Goal: Information Seeking & Learning: Learn about a topic

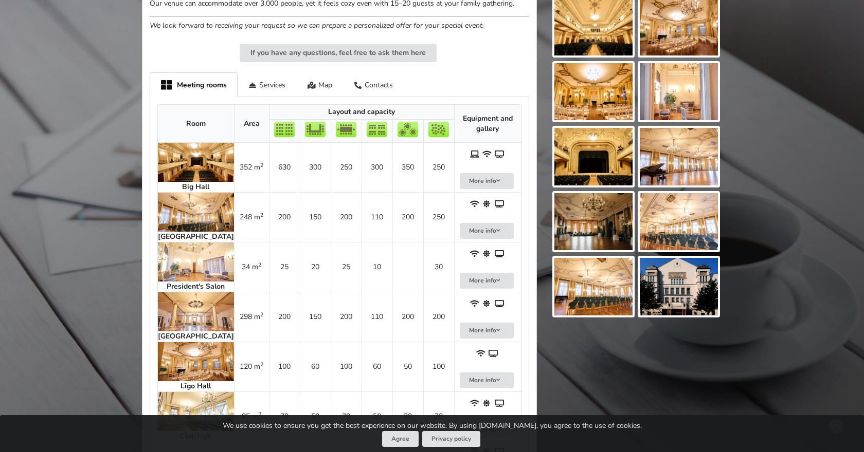
scroll to position [420, 0]
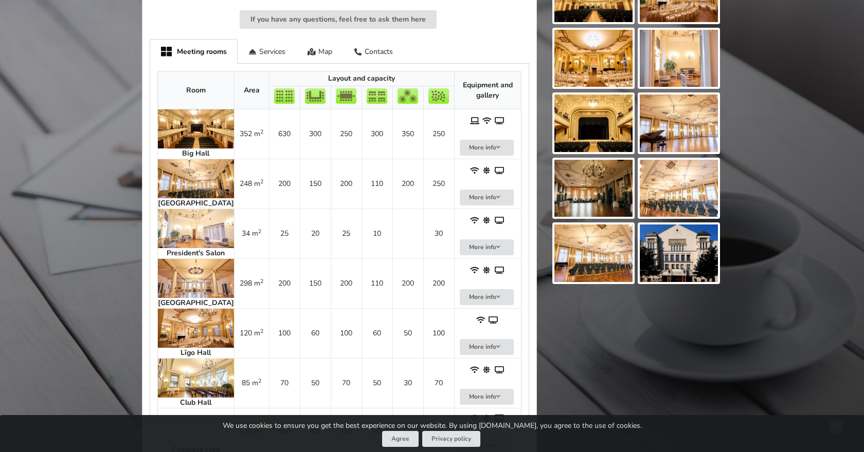
click at [586, 197] on img at bounding box center [593, 189] width 78 height 58
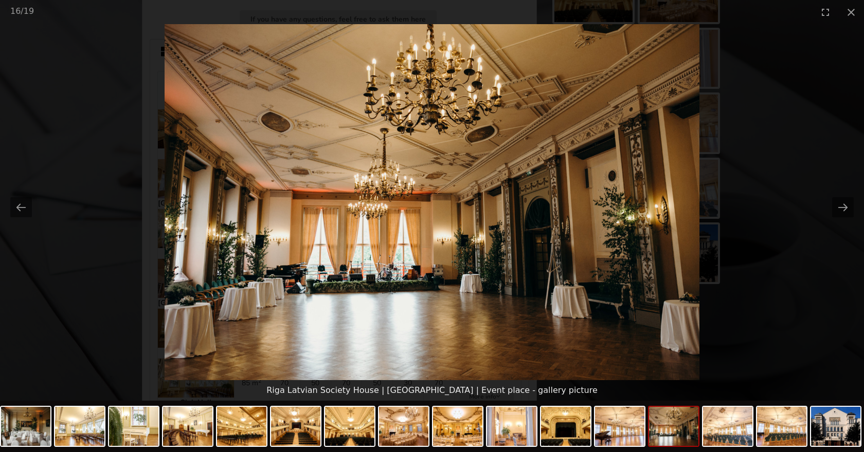
scroll to position [0, 0]
click at [818, 140] on picture at bounding box center [432, 202] width 864 height 356
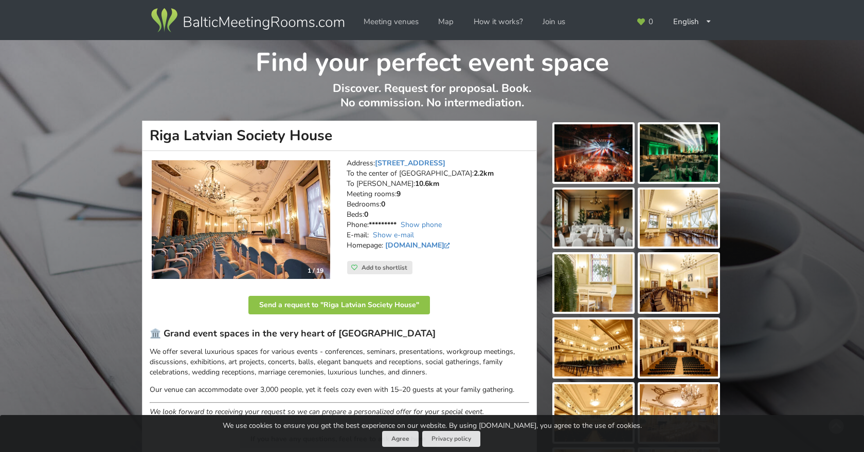
click at [675, 293] on img at bounding box center [679, 283] width 78 height 58
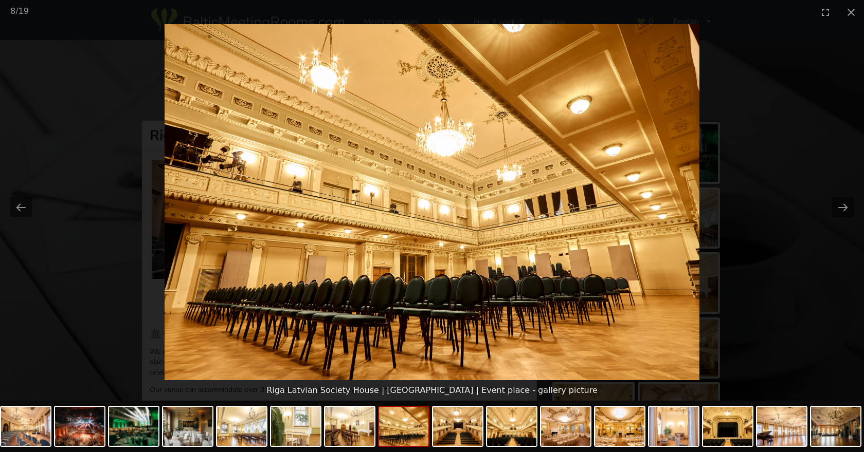
click at [747, 216] on picture at bounding box center [432, 202] width 864 height 356
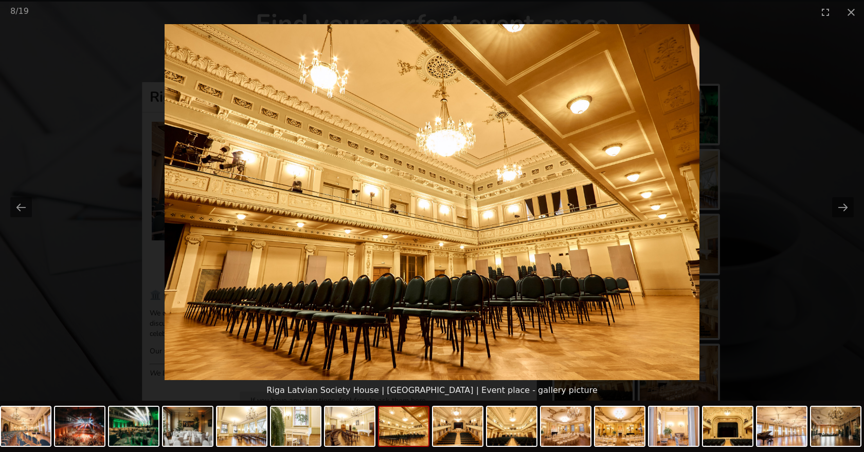
scroll to position [131, 0]
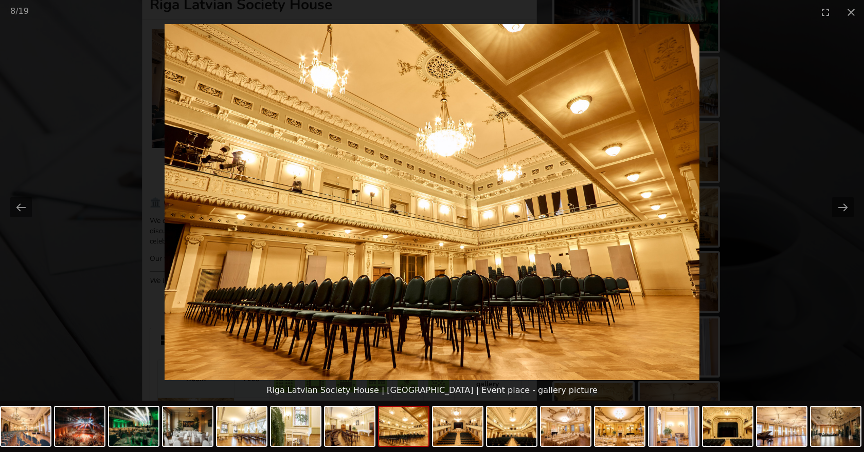
click at [783, 138] on picture at bounding box center [432, 202] width 864 height 356
click at [853, 13] on button "Close gallery" at bounding box center [851, 12] width 26 height 24
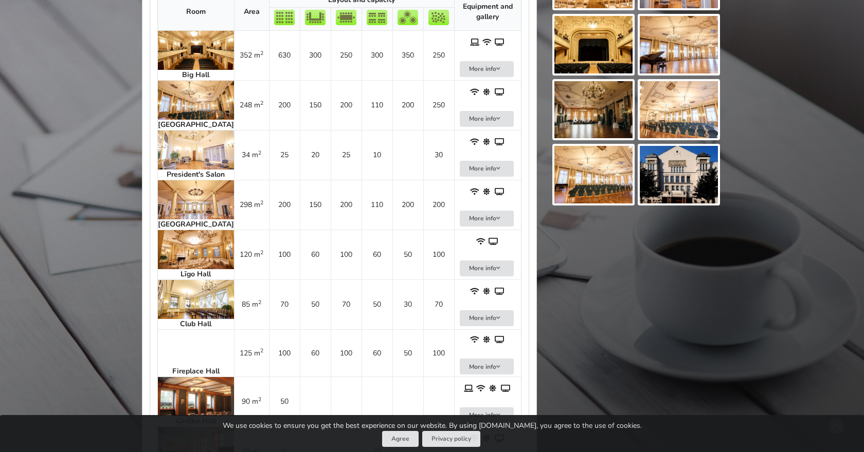
scroll to position [497, 0]
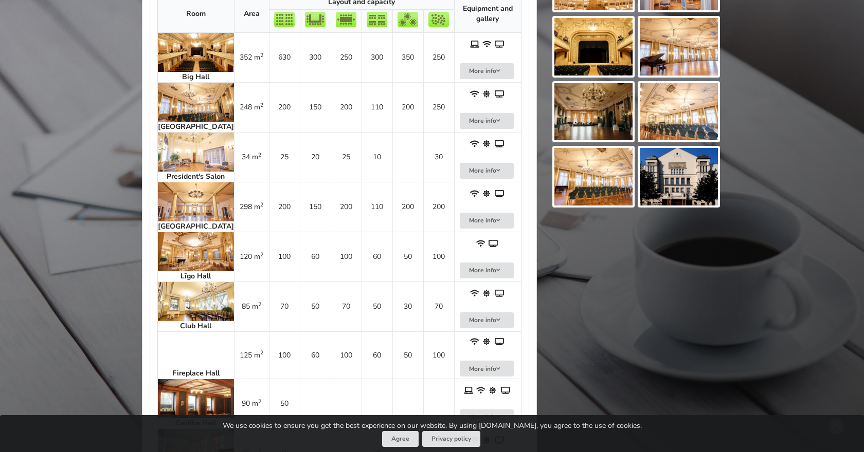
click at [186, 156] on img at bounding box center [196, 152] width 76 height 39
click at [182, 269] on img at bounding box center [196, 251] width 76 height 39
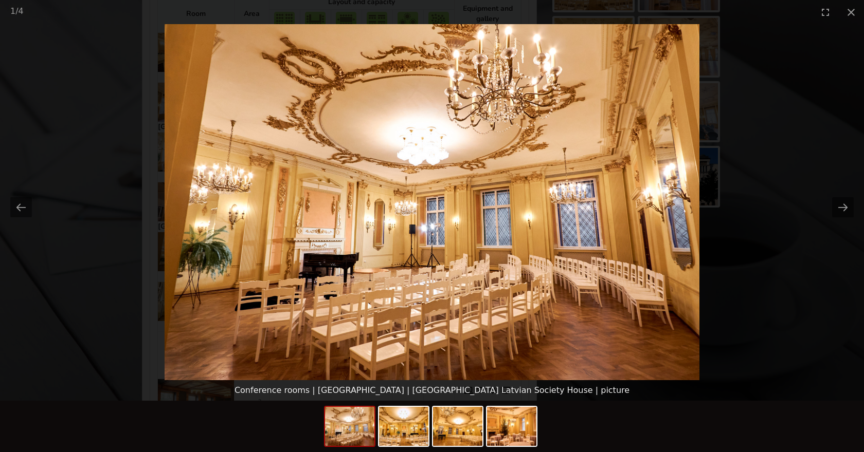
scroll to position [0, 0]
click at [94, 285] on picture at bounding box center [432, 202] width 864 height 356
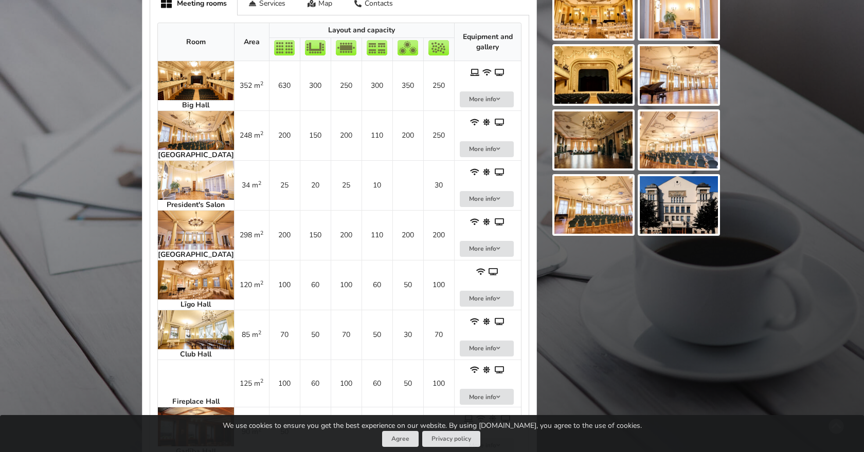
scroll to position [467, 0]
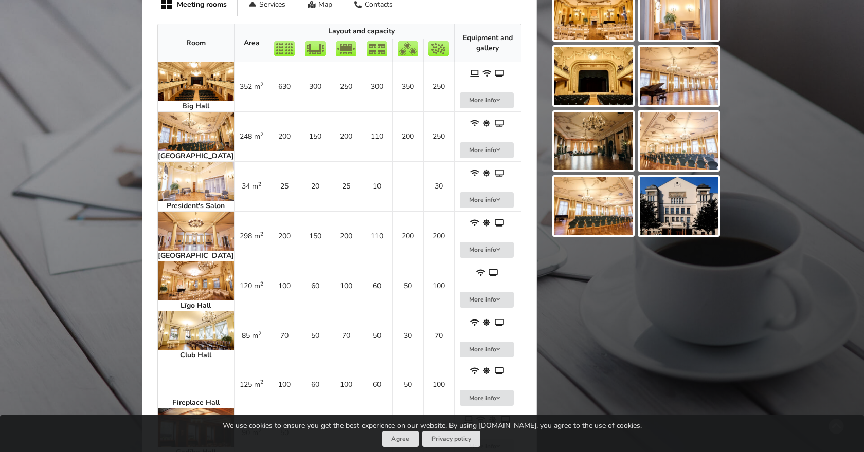
click at [180, 234] on img at bounding box center [196, 231] width 76 height 39
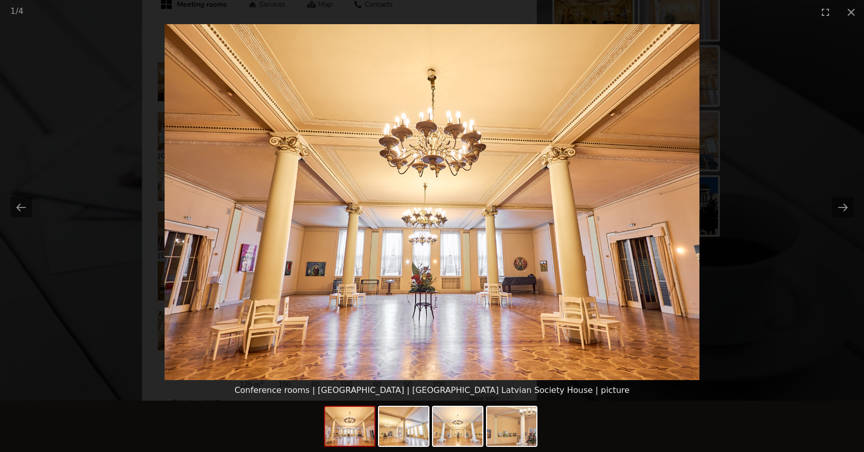
click at [105, 227] on picture at bounding box center [432, 202] width 864 height 356
click at [851, 14] on button "Close gallery" at bounding box center [851, 12] width 26 height 24
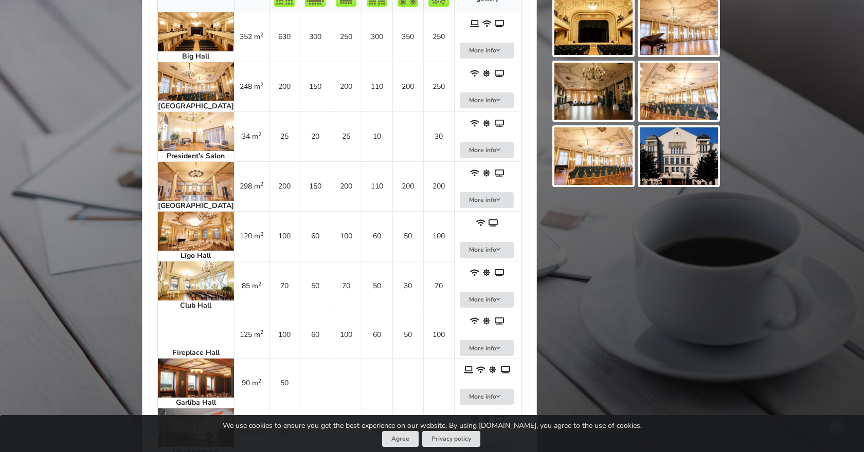
scroll to position [519, 0]
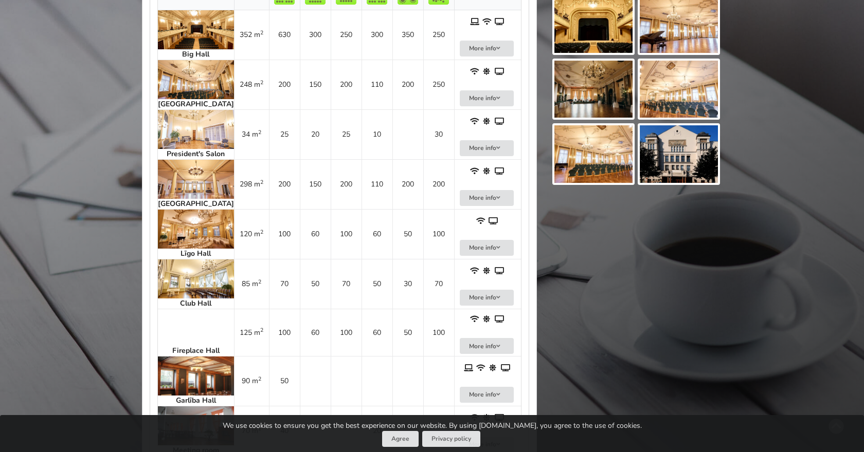
click at [190, 79] on img at bounding box center [196, 79] width 76 height 39
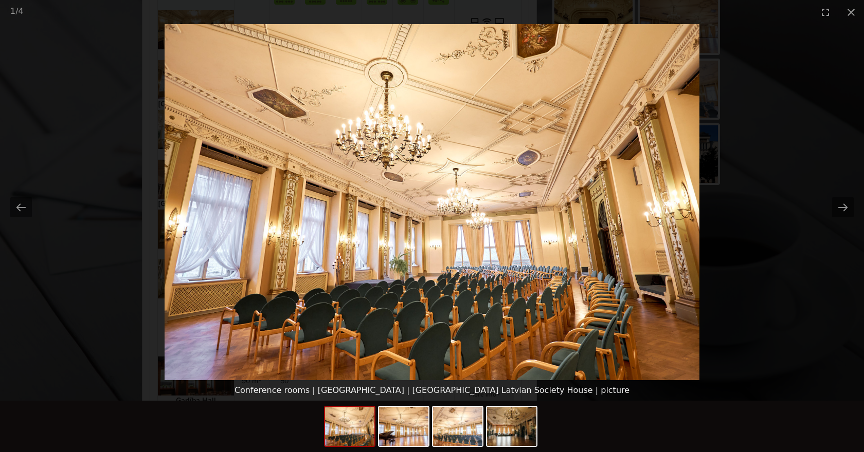
scroll to position [0, 0]
click at [95, 140] on picture at bounding box center [432, 202] width 864 height 356
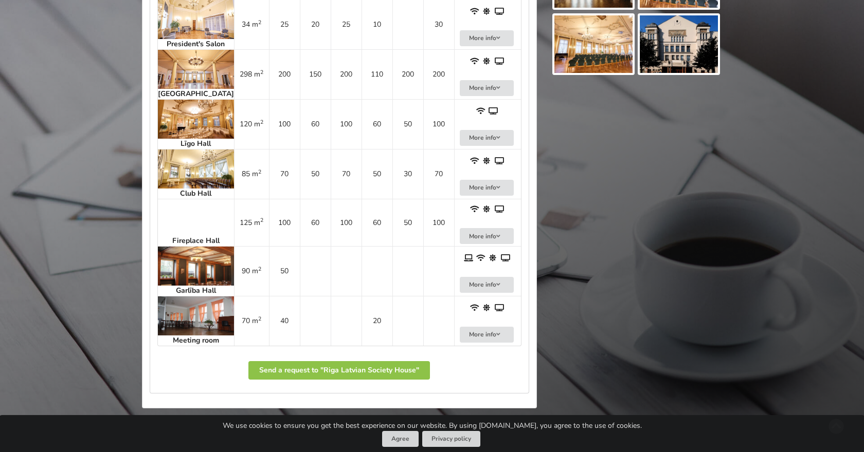
scroll to position [628, 0]
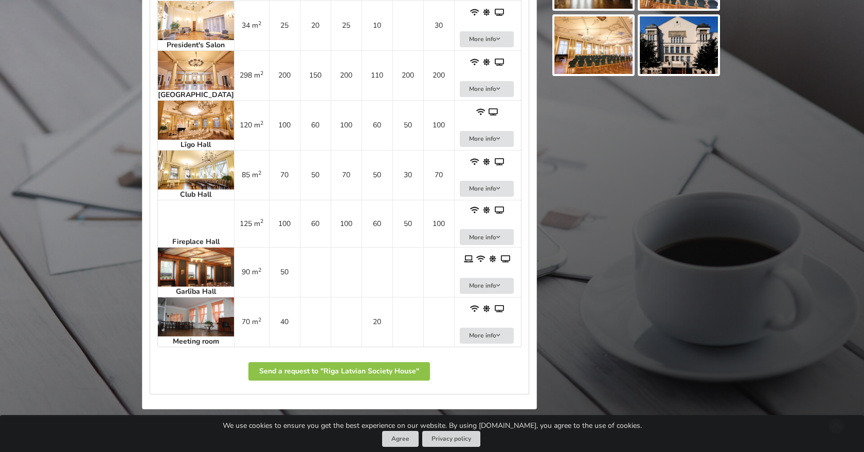
click at [181, 274] on img at bounding box center [196, 267] width 76 height 39
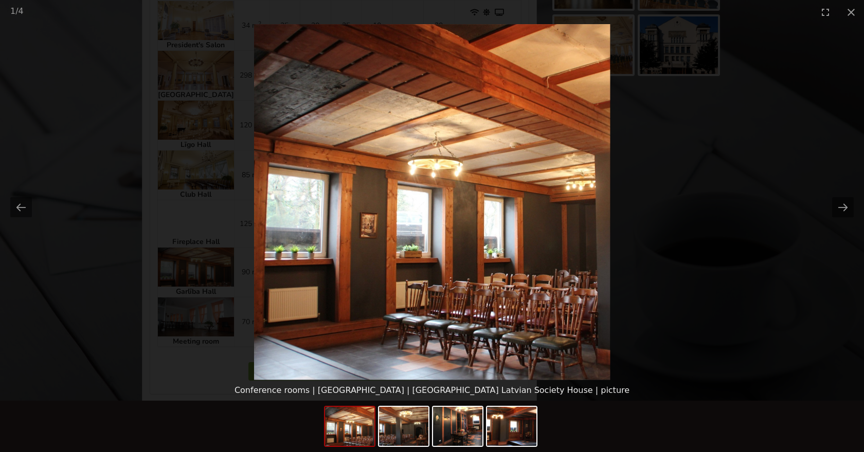
scroll to position [0, 0]
click at [79, 256] on picture at bounding box center [432, 202] width 864 height 356
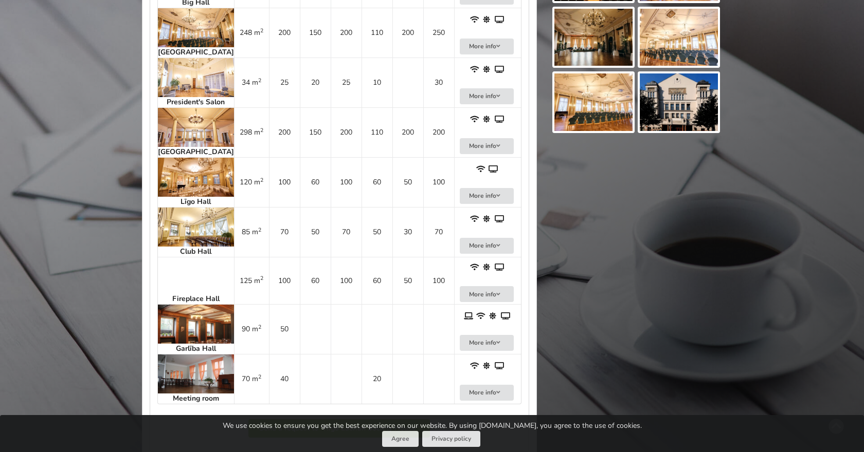
scroll to position [571, 0]
click at [190, 304] on strong "Fireplace Hall" at bounding box center [195, 300] width 47 height 10
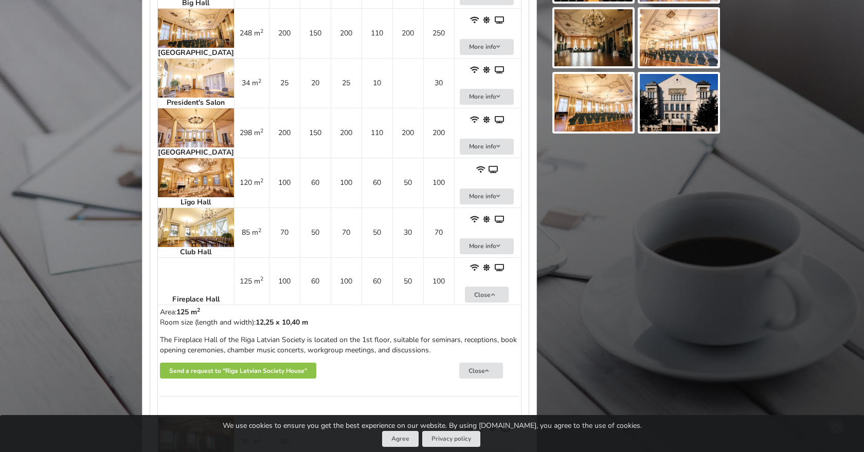
click at [105, 256] on div "Find your perfect event space Discover. Request for proposal. Book. No commissi…" at bounding box center [432, 31] width 864 height 1124
click at [188, 238] on img at bounding box center [196, 227] width 76 height 39
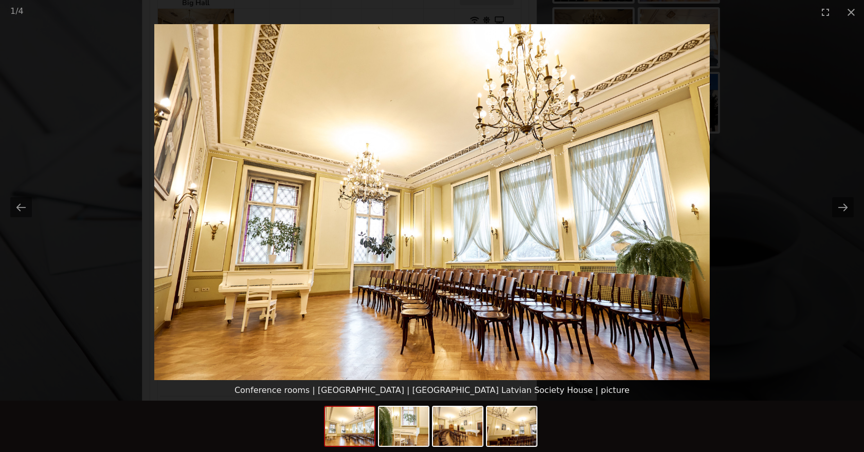
click at [92, 202] on picture at bounding box center [432, 202] width 864 height 356
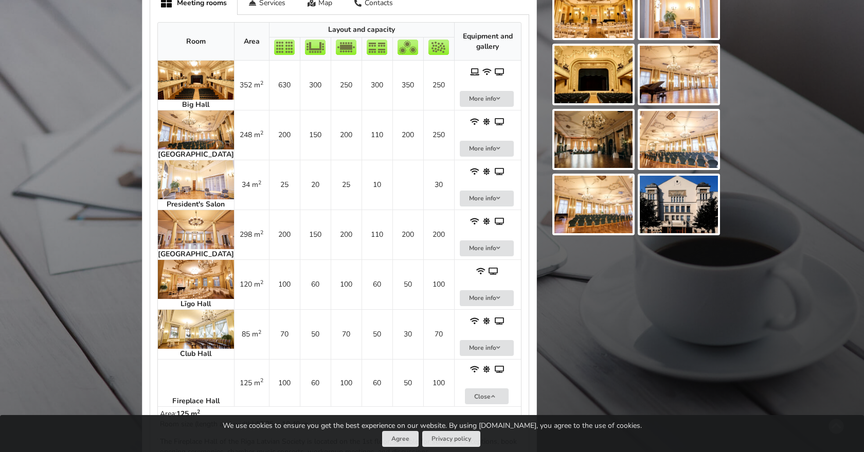
scroll to position [468, 0]
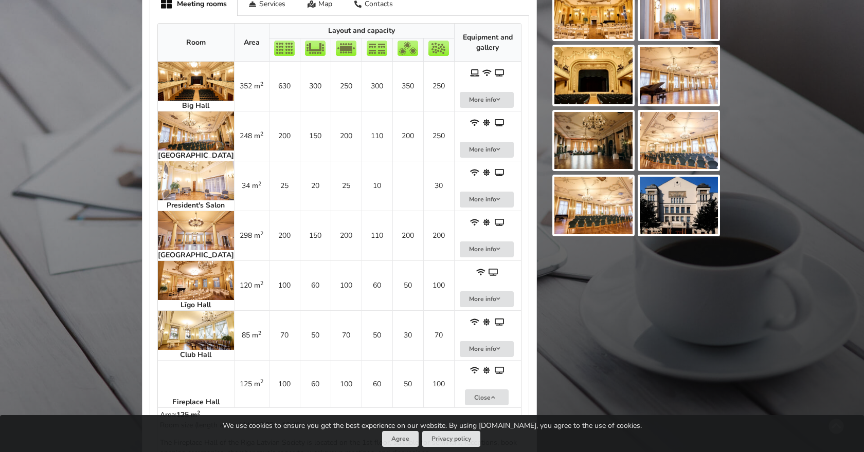
click at [183, 67] on img at bounding box center [196, 81] width 76 height 39
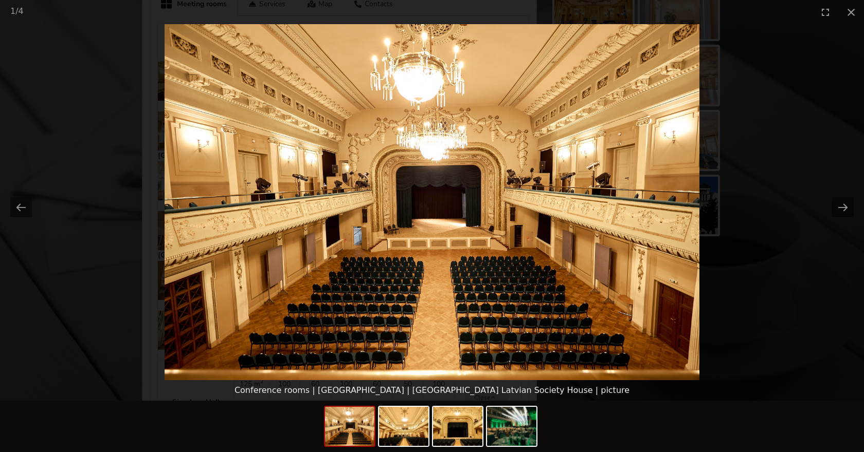
scroll to position [0, 0]
click at [110, 328] on picture at bounding box center [432, 202] width 864 height 356
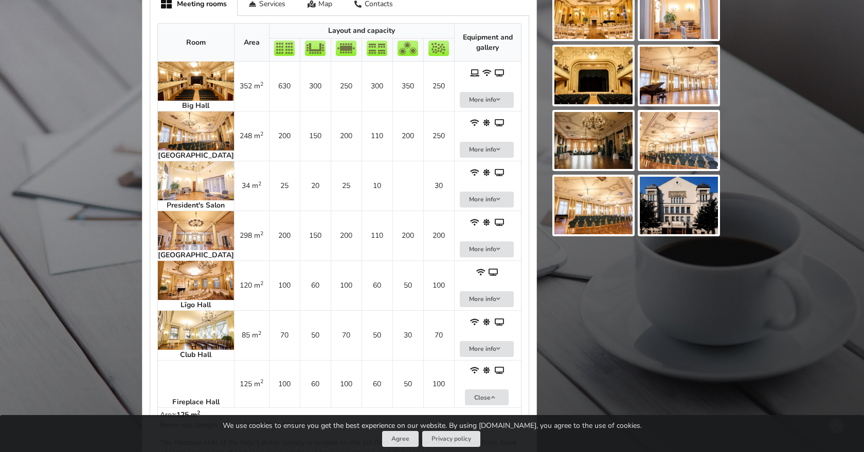
click at [170, 140] on img at bounding box center [196, 131] width 76 height 39
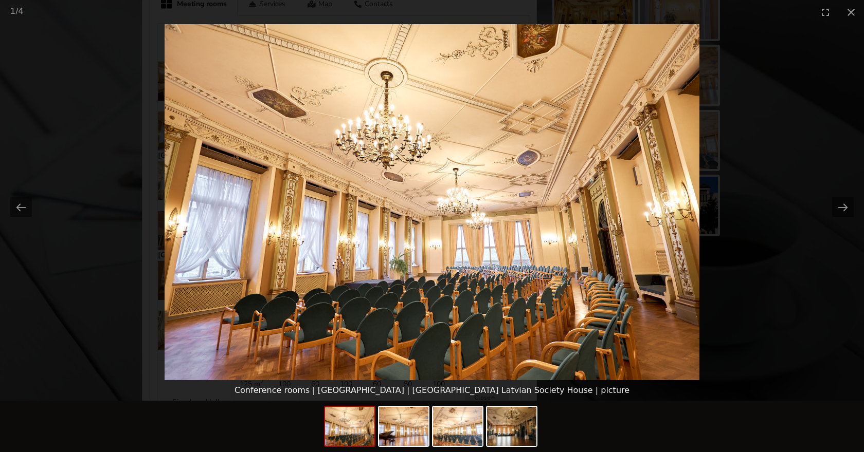
click at [430, 423] on div at bounding box center [432, 428] width 216 height 54
click at [409, 428] on img at bounding box center [403, 426] width 49 height 39
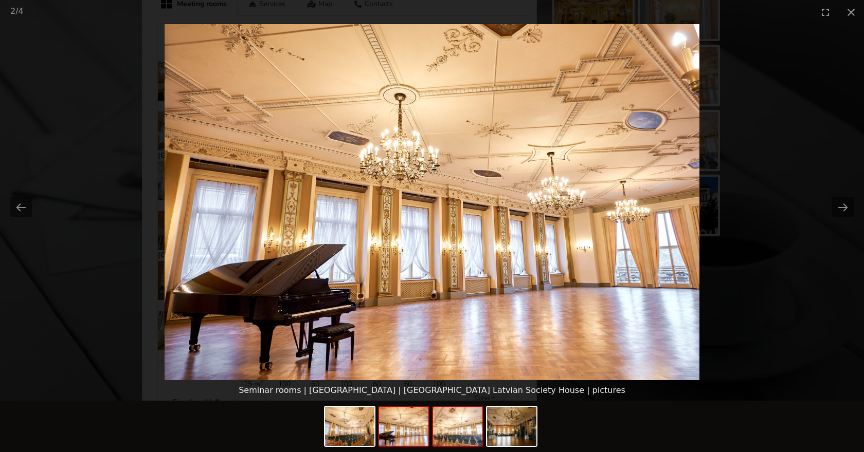
click at [458, 425] on img at bounding box center [457, 426] width 49 height 39
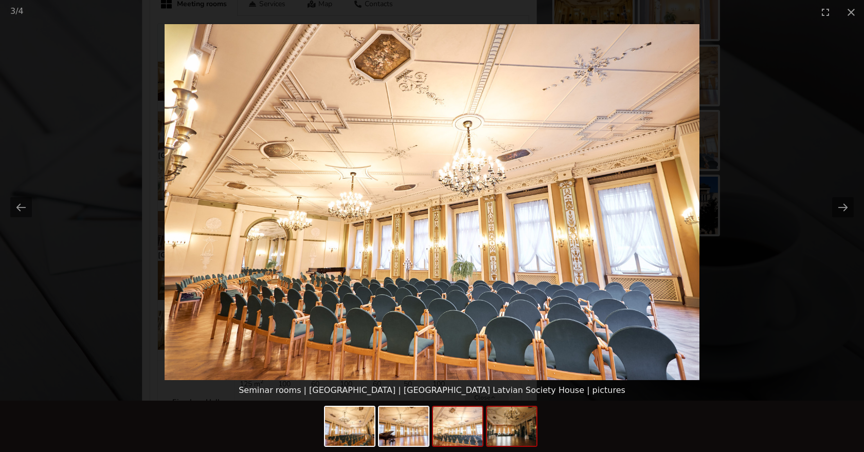
click at [508, 438] on img at bounding box center [511, 426] width 49 height 39
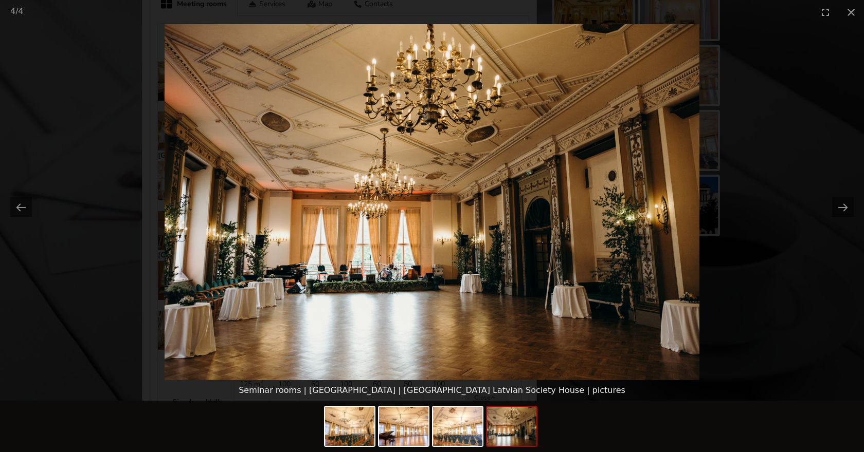
click at [32, 322] on picture at bounding box center [432, 202] width 864 height 356
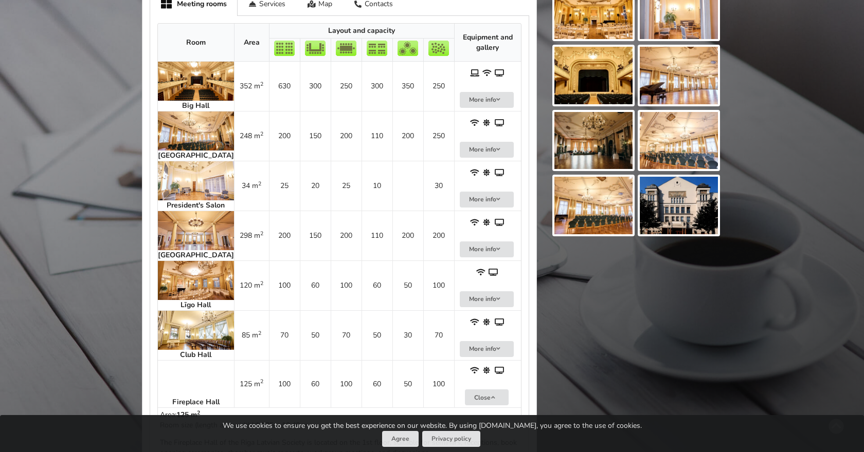
click at [169, 135] on img at bounding box center [196, 131] width 76 height 39
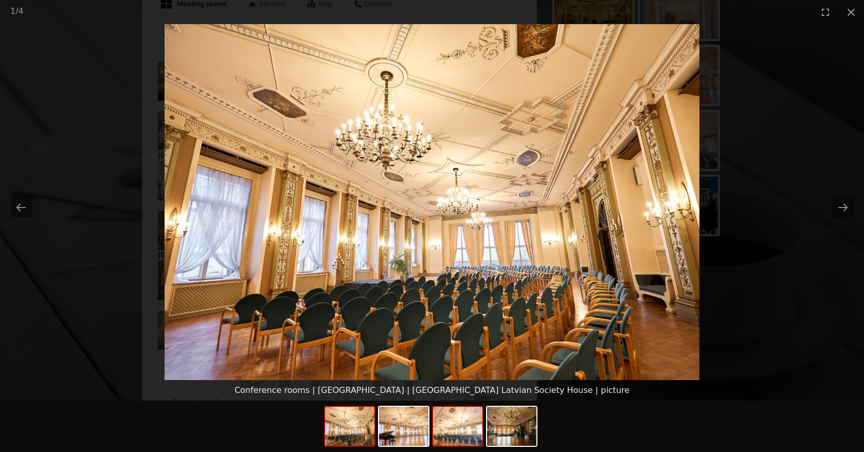
click at [453, 426] on img at bounding box center [457, 426] width 49 height 39
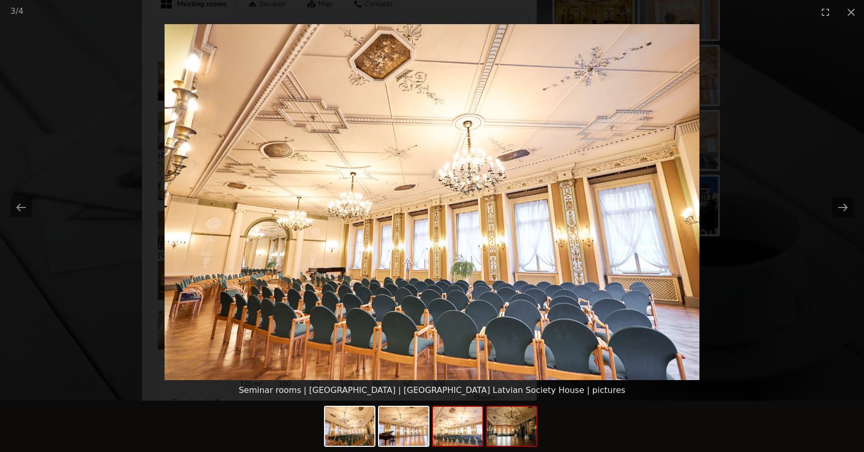
click at [489, 428] on img at bounding box center [511, 426] width 49 height 39
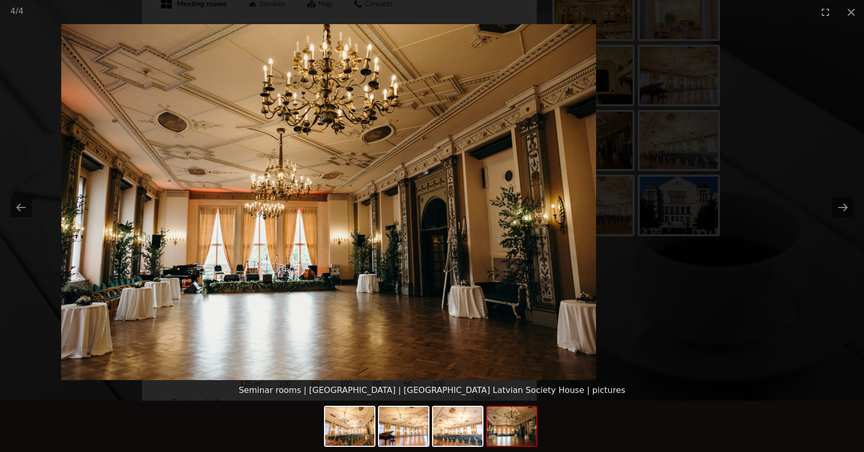
click at [299, 252] on img at bounding box center [328, 202] width 534 height 356
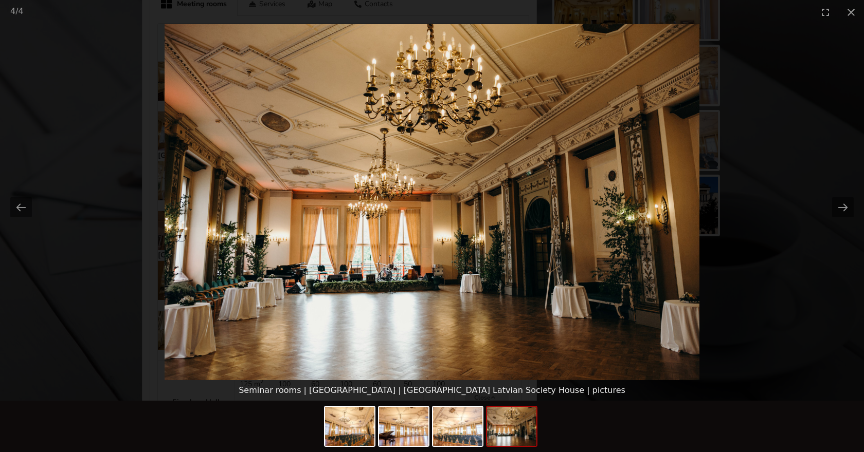
click at [57, 268] on picture at bounding box center [432, 202] width 864 height 356
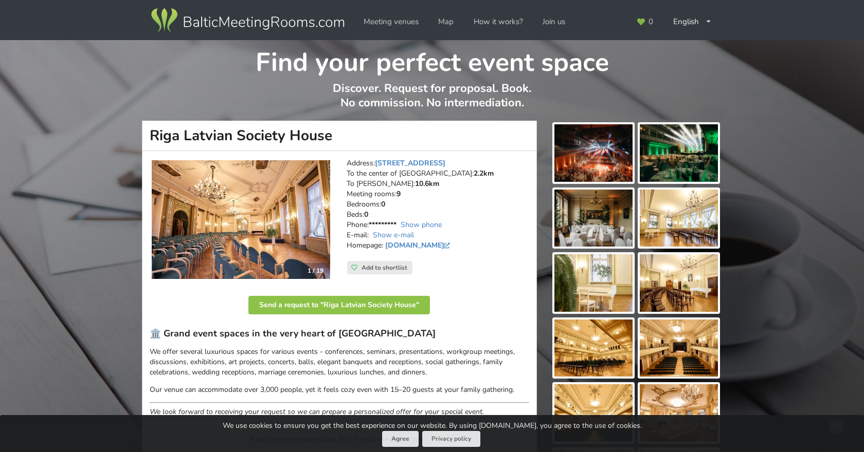
click at [683, 352] on img at bounding box center [679, 349] width 78 height 58
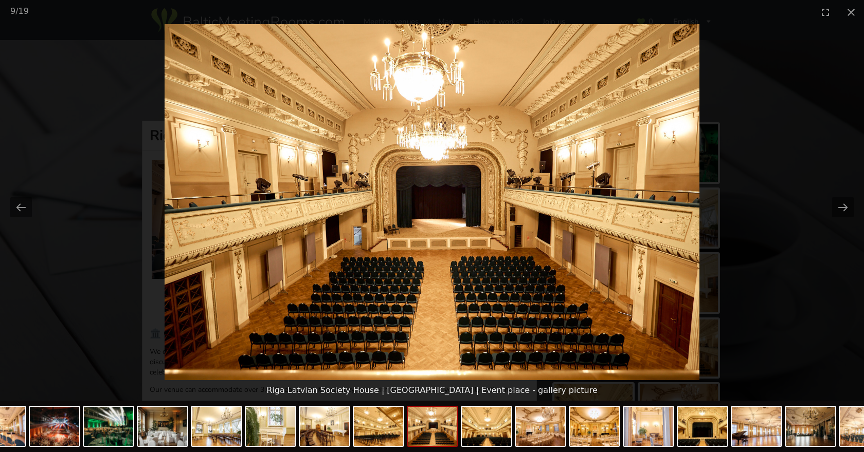
click at [765, 167] on picture at bounding box center [432, 202] width 864 height 356
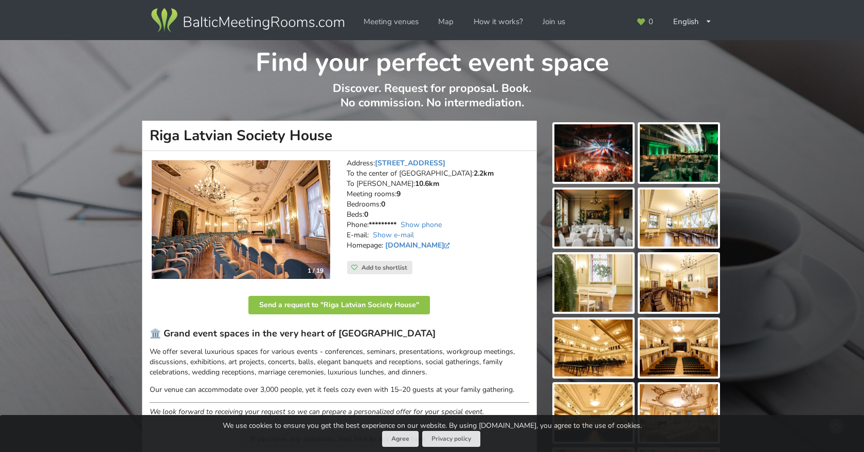
click at [607, 152] on img at bounding box center [593, 153] width 78 height 58
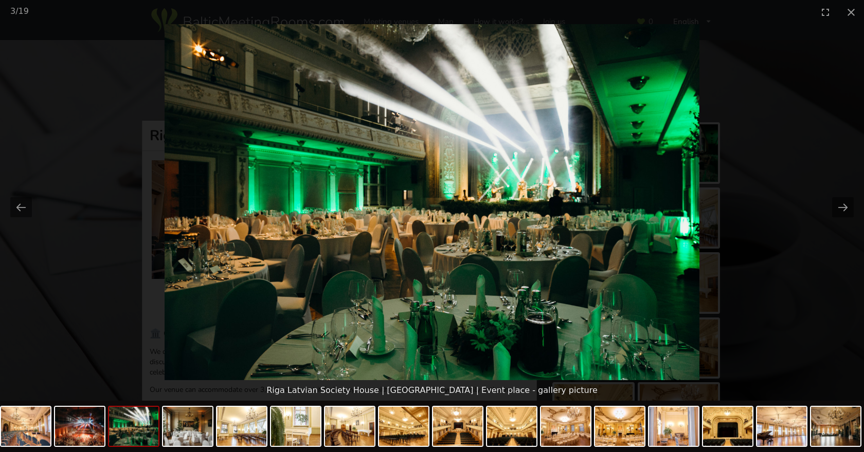
click at [820, 69] on picture at bounding box center [432, 202] width 864 height 356
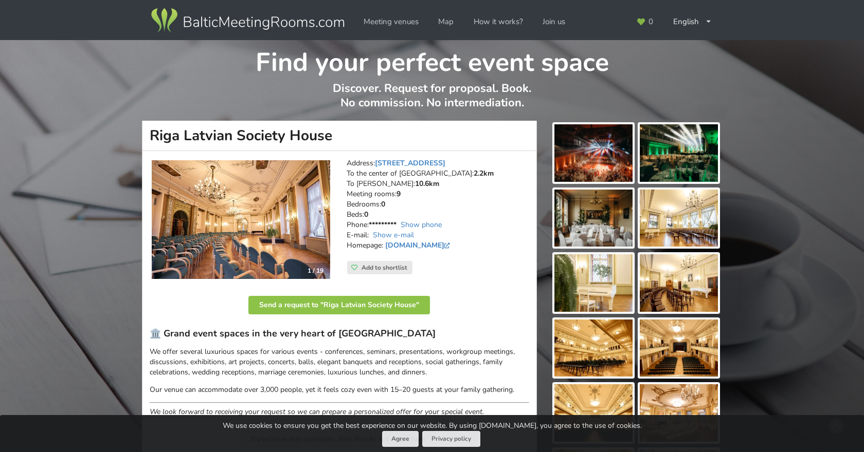
click at [678, 331] on img at bounding box center [679, 349] width 78 height 58
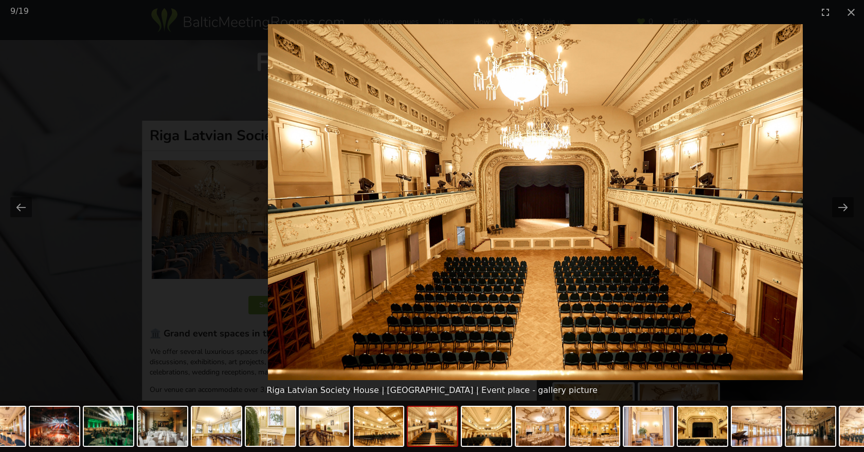
click at [501, 278] on img at bounding box center [535, 202] width 534 height 356
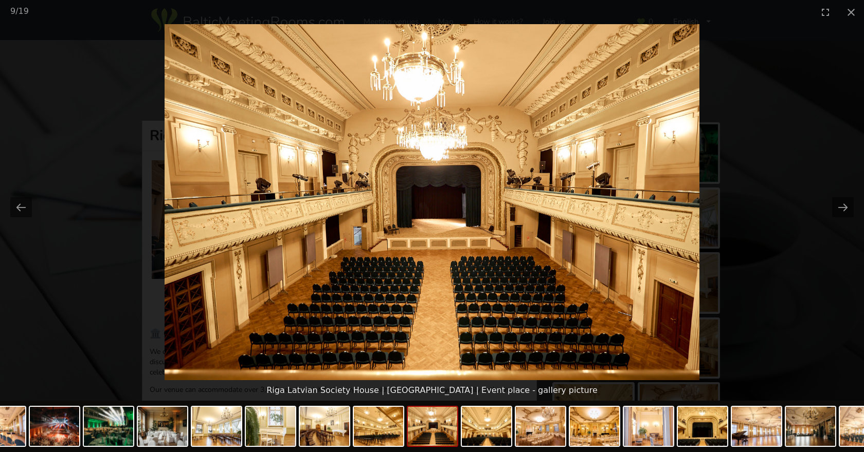
click at [754, 141] on picture at bounding box center [432, 202] width 864 height 356
click at [848, 14] on button "Close gallery" at bounding box center [851, 12] width 26 height 24
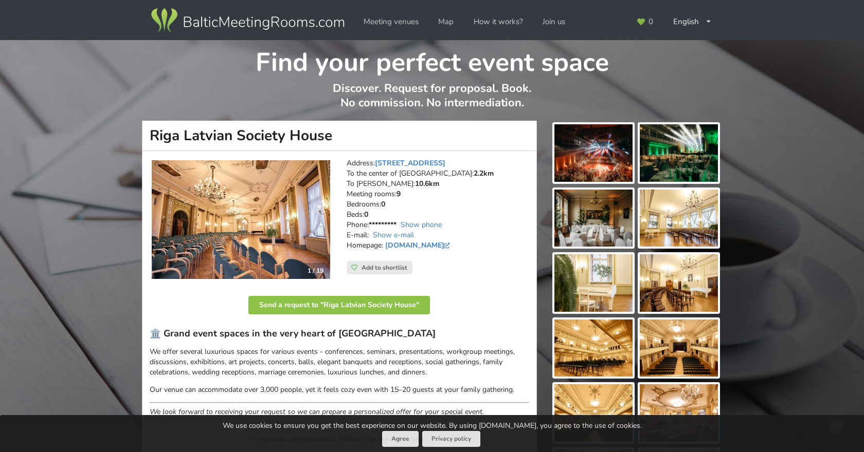
drag, startPoint x: 350, startPoint y: 135, endPoint x: 139, endPoint y: 139, distance: 211.3
copy h1 "Riga Latvian Society House"
